Goal: Obtain resource: Obtain resource

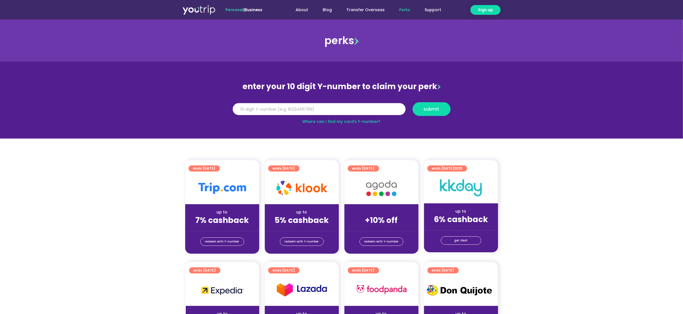
click at [284, 109] on input "Y Number" at bounding box center [319, 109] width 173 height 12
type input "8171827376"
click at [412, 102] on button "submit" at bounding box center [431, 109] width 38 height 14
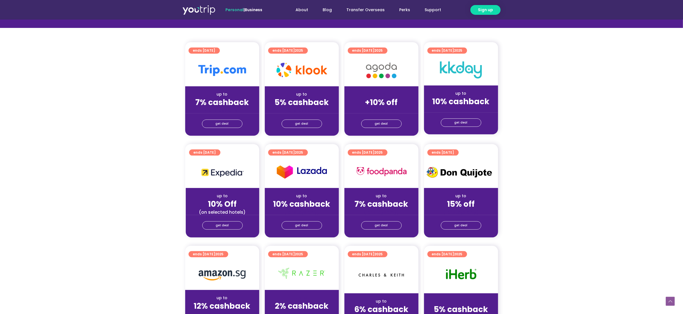
scroll to position [149, 0]
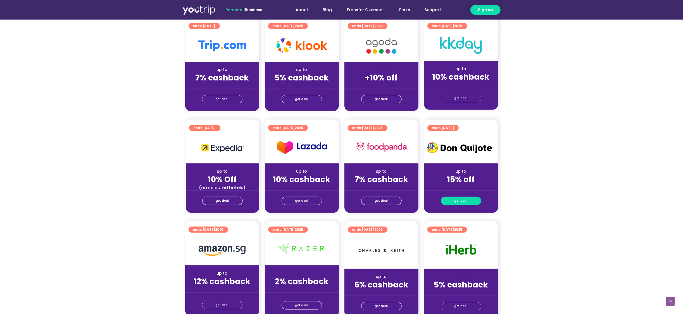
click at [470, 201] on link "get deal" at bounding box center [461, 201] width 40 height 8
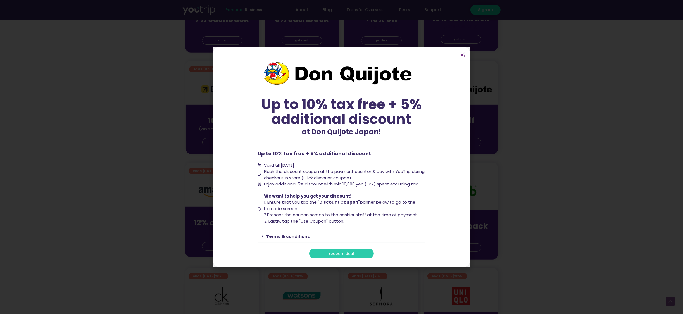
scroll to position [287, 0]
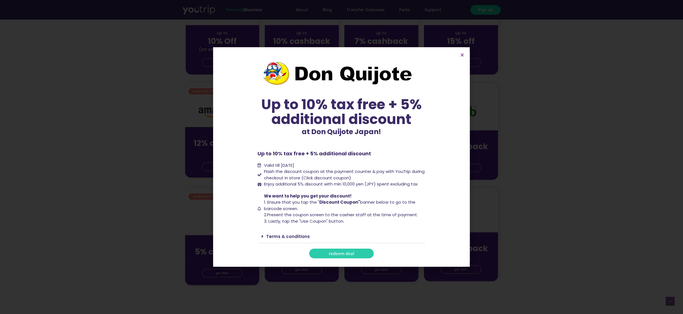
click at [288, 236] on link "Terms & conditions" at bounding box center [288, 236] width 44 height 6
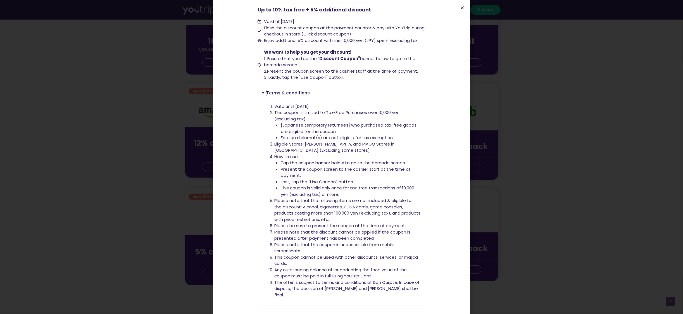
scroll to position [103, 0]
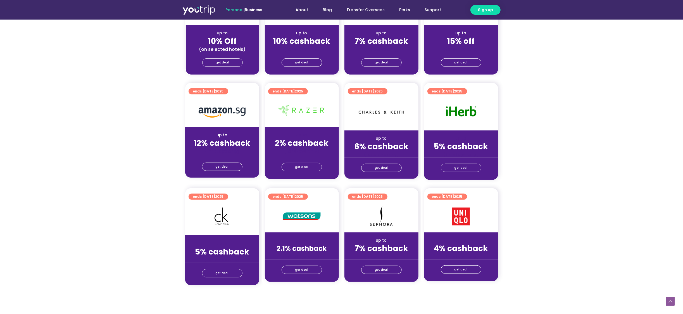
click at [600, 71] on section "ends [DATE] up to 10% Off (on selected hotels) get deal ends [DATE] up to 10% c…" at bounding box center [341, 31] width 683 height 100
